Goal: Obtain resource: Download file/media

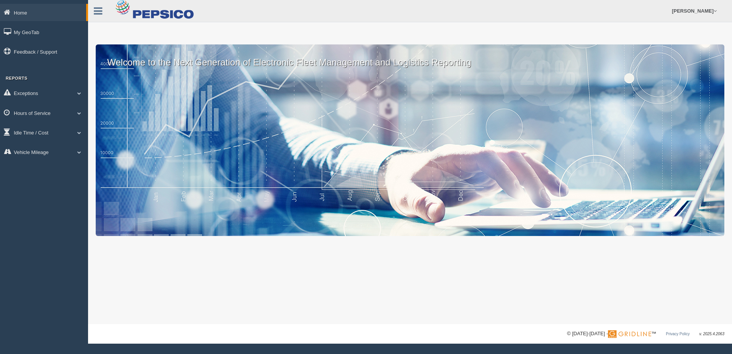
click at [61, 109] on link "Hours of Service" at bounding box center [44, 112] width 88 height 17
click at [65, 140] on link "HOS Violation Audit Reports" at bounding box center [50, 144] width 72 height 14
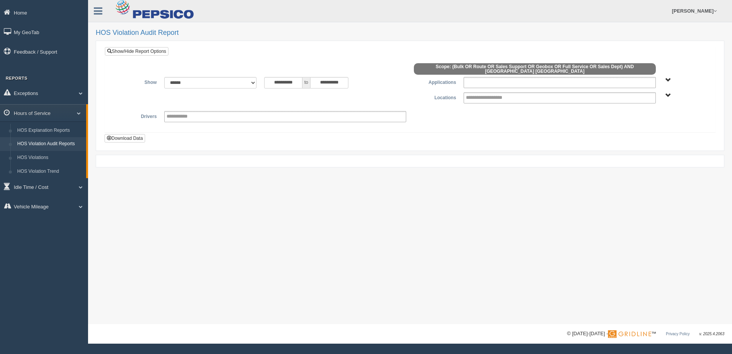
click at [610, 78] on ul at bounding box center [559, 82] width 192 height 11
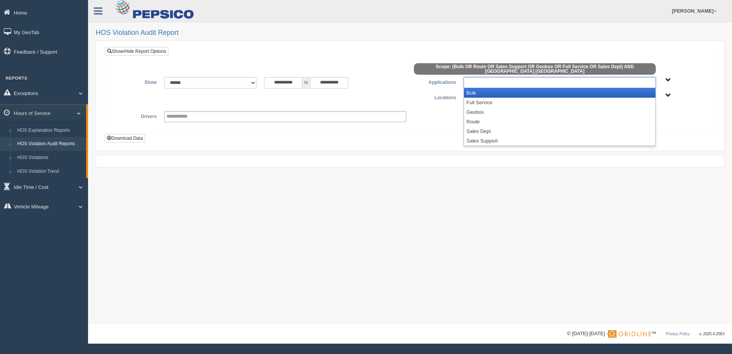
click at [470, 88] on li "Bulk" at bounding box center [559, 93] width 191 height 10
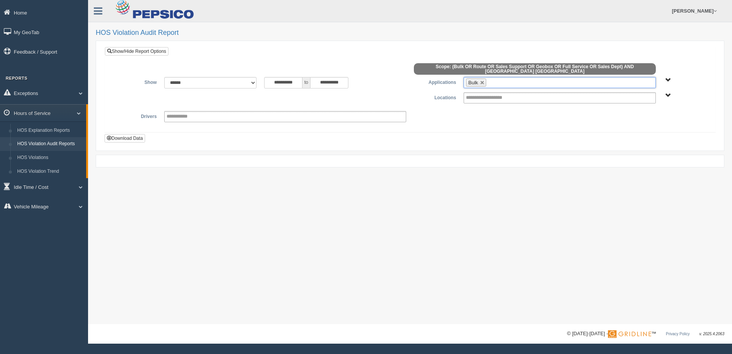
click at [517, 79] on ul "Bulk" at bounding box center [559, 82] width 192 height 11
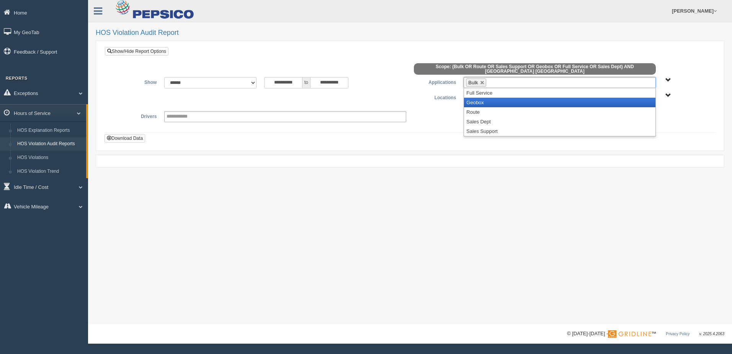
click at [494, 98] on li "Geobox" at bounding box center [559, 103] width 191 height 10
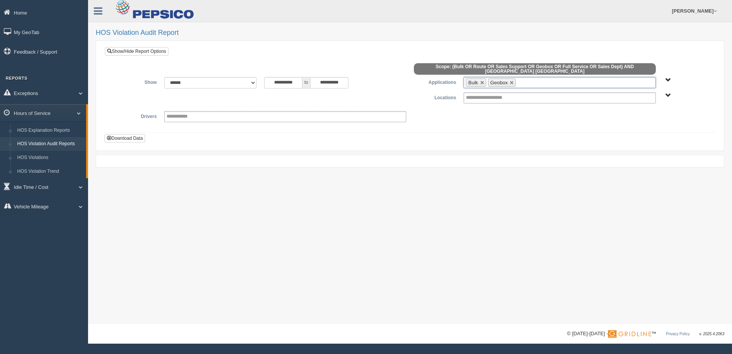
click at [540, 79] on ul "Bulk Geobox" at bounding box center [559, 82] width 192 height 11
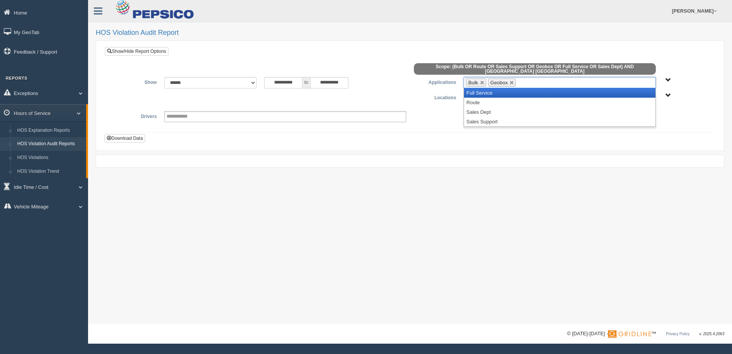
click at [514, 88] on li "Full Service" at bounding box center [559, 93] width 191 height 10
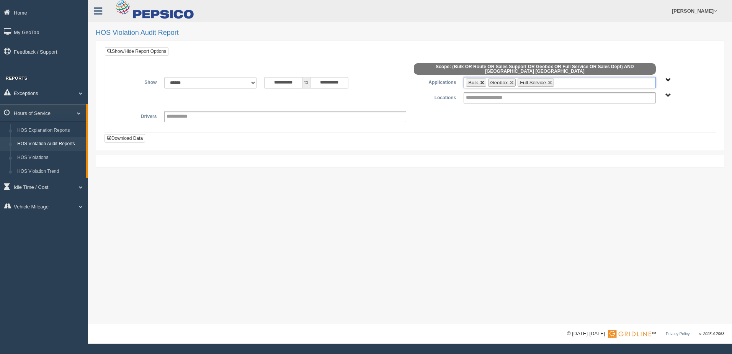
click at [483, 80] on link at bounding box center [482, 82] width 5 height 5
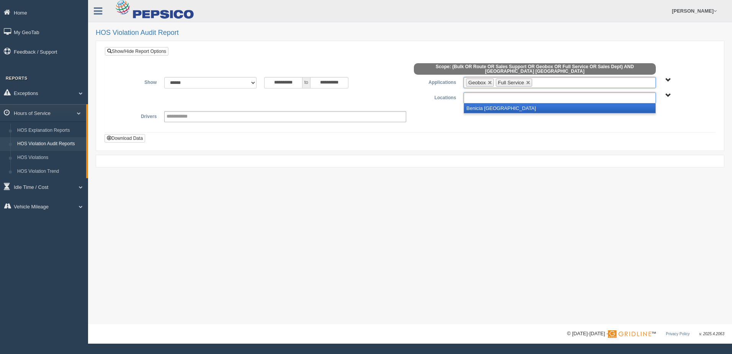
click at [479, 93] on input "text" at bounding box center [492, 98] width 53 height 10
click at [473, 104] on li "Benicia CA" at bounding box center [559, 108] width 191 height 10
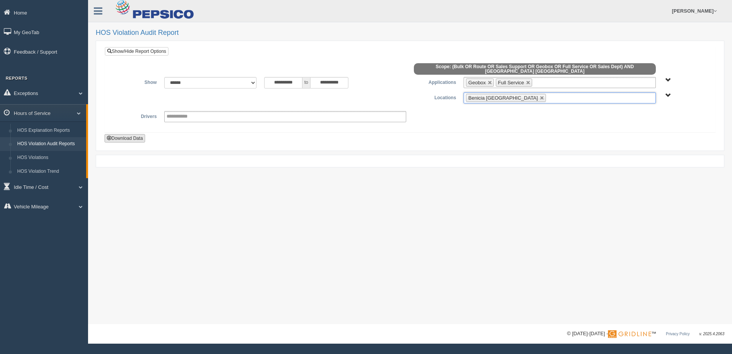
click at [141, 135] on button "Download Data" at bounding box center [124, 138] width 41 height 8
